Goal: Task Accomplishment & Management: Manage account settings

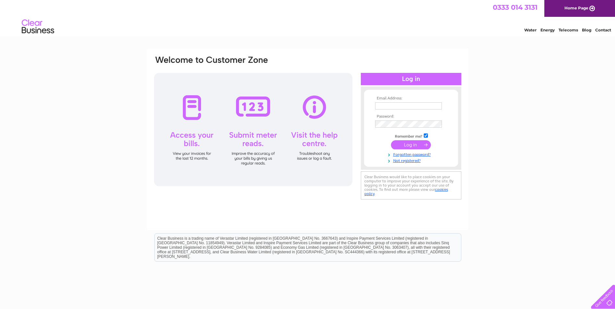
type input "killairelibo@aol.com"
click at [414, 147] on input "submit" at bounding box center [411, 144] width 40 height 9
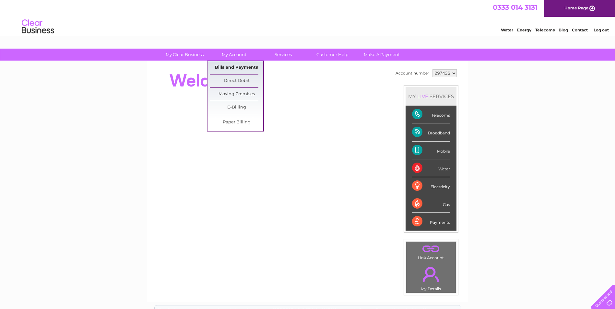
click at [231, 68] on link "Bills and Payments" at bounding box center [237, 67] width 54 height 13
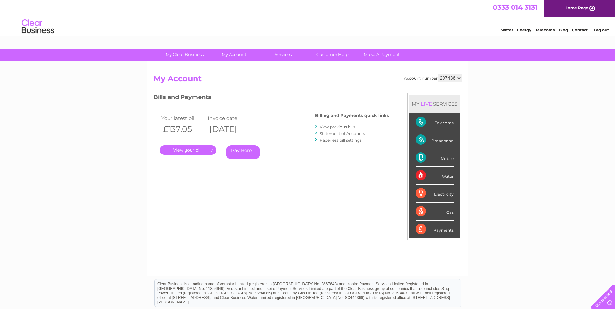
click at [602, 33] on li "Log out" at bounding box center [601, 30] width 19 height 8
click at [602, 31] on link "Log out" at bounding box center [601, 30] width 15 height 5
